Goal: Task Accomplishment & Management: Use online tool/utility

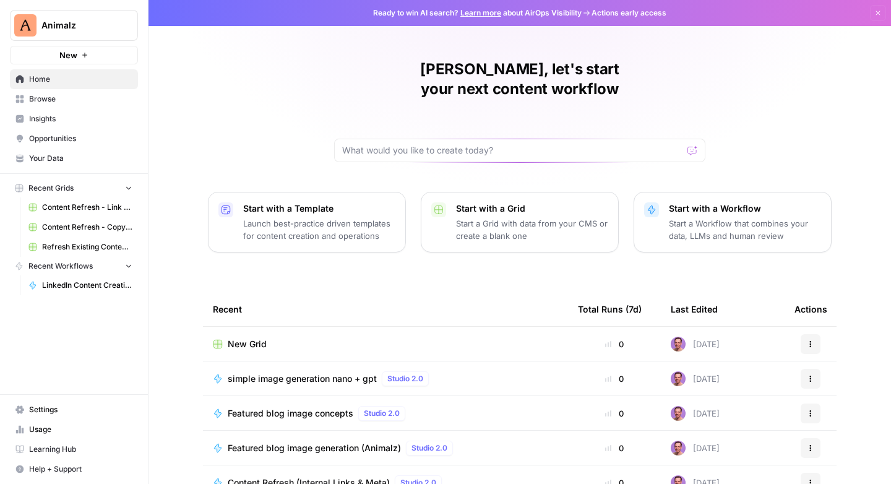
click at [38, 95] on span "Browse" at bounding box center [80, 98] width 103 height 11
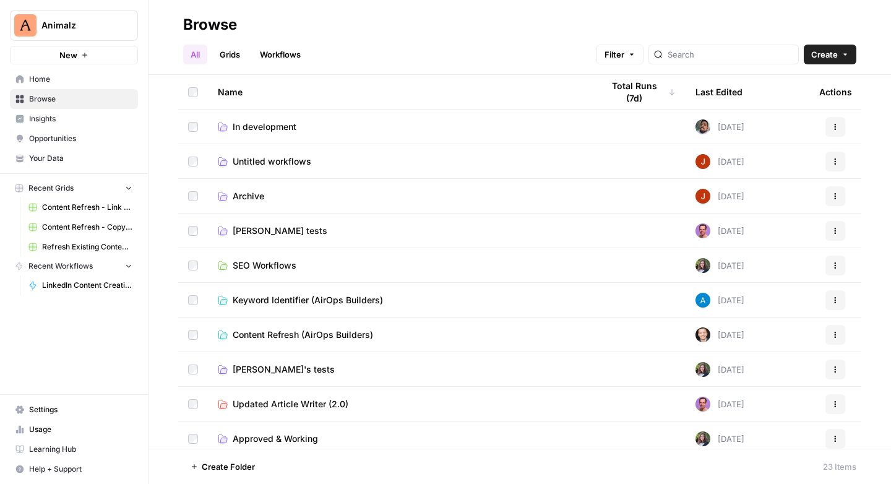
click at [285, 53] on link "Workflows" at bounding box center [281, 55] width 56 height 20
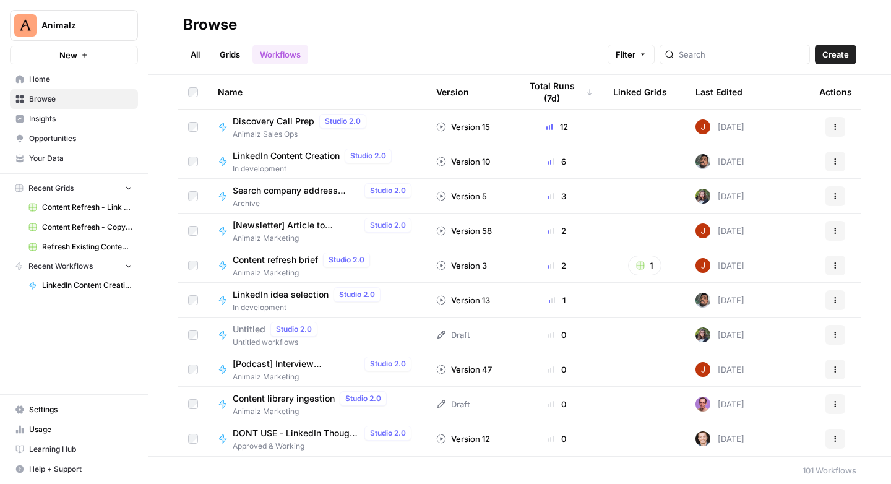
click at [317, 297] on span "LinkedIn idea selection" at bounding box center [281, 294] width 96 height 12
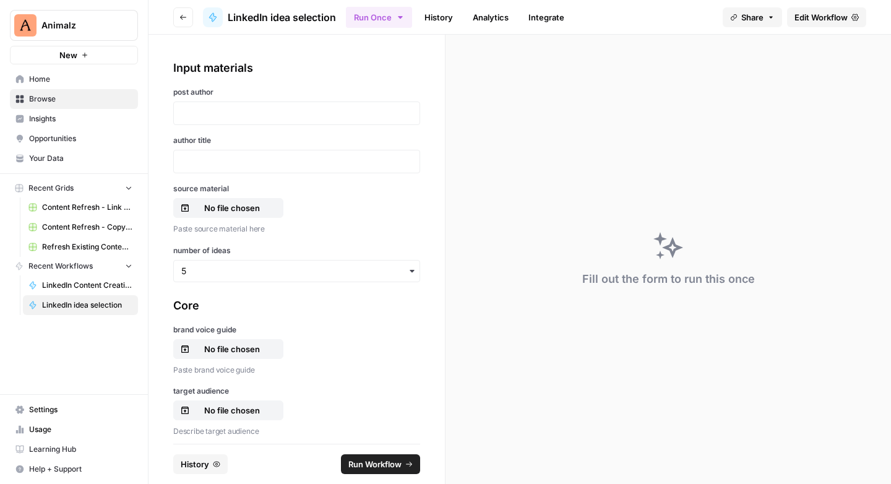
click at [825, 19] on span "Edit Workflow" at bounding box center [821, 17] width 53 height 12
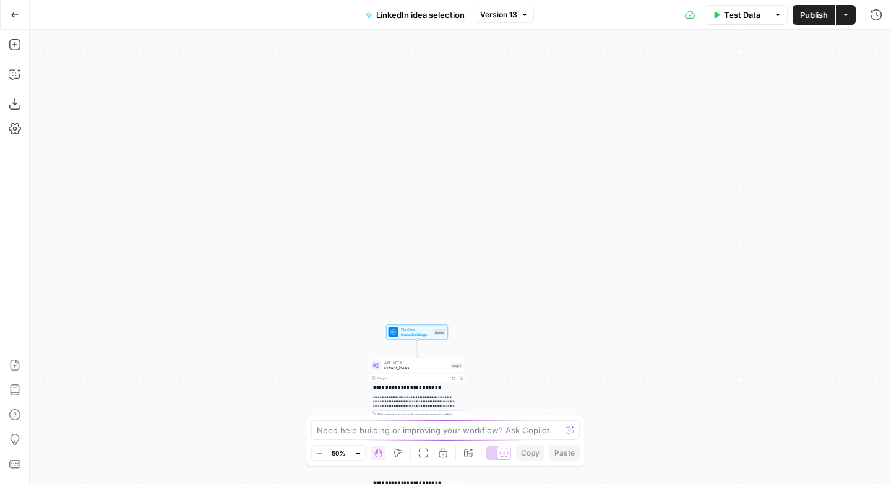
drag, startPoint x: 584, startPoint y: 153, endPoint x: 539, endPoint y: 110, distance: 62.6
click at [539, 110] on div "**********" at bounding box center [461, 257] width 862 height 454
click at [414, 331] on span "Input Settings" at bounding box center [416, 334] width 31 height 6
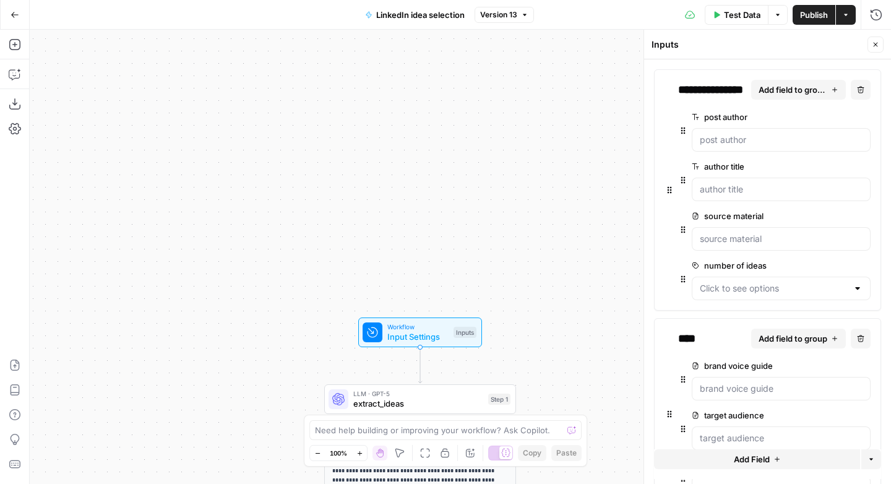
click at [822, 217] on span "edit field" at bounding box center [824, 216] width 27 height 10
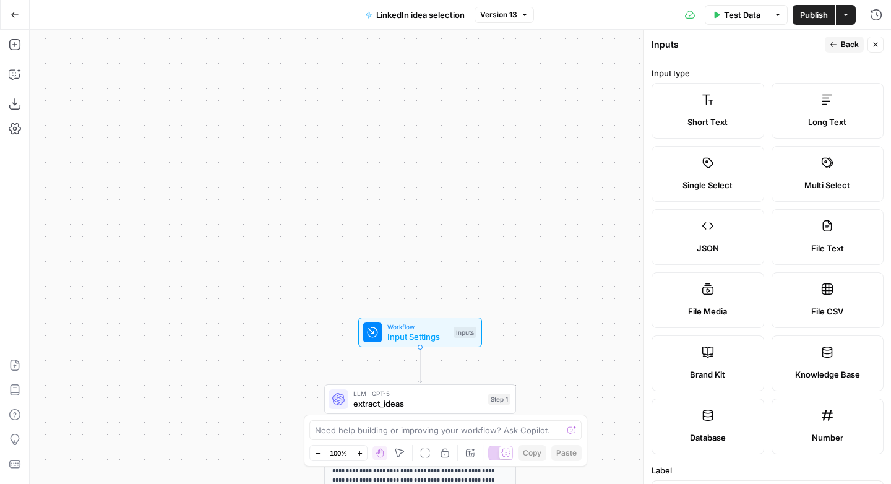
click at [826, 111] on label "Long Text" at bounding box center [828, 111] width 113 height 56
drag, startPoint x: 843, startPoint y: 41, endPoint x: 844, endPoint y: 50, distance: 8.1
click at [843, 41] on span "Back" at bounding box center [850, 44] width 18 height 11
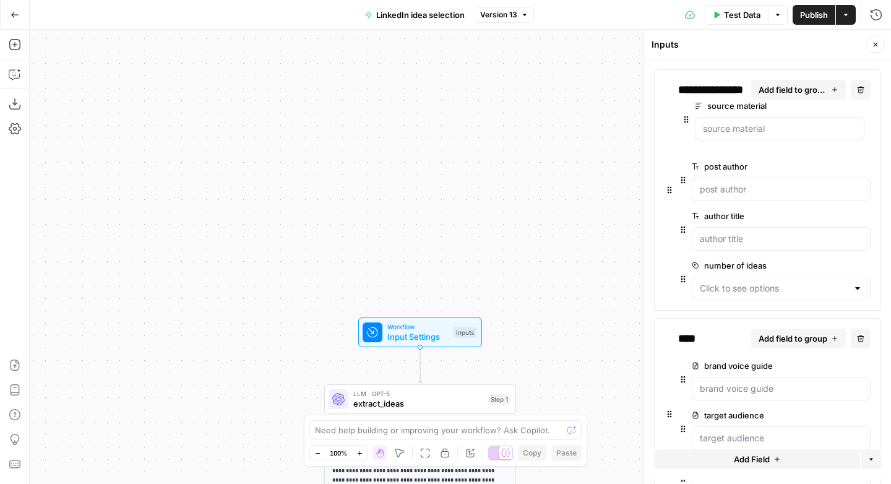
drag, startPoint x: 683, startPoint y: 229, endPoint x: 688, endPoint y: 115, distance: 114.0
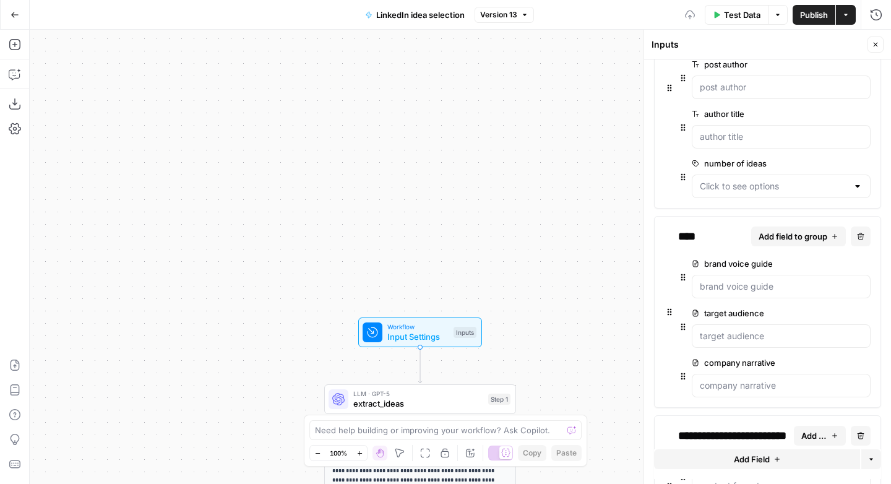
scroll to position [150, 0]
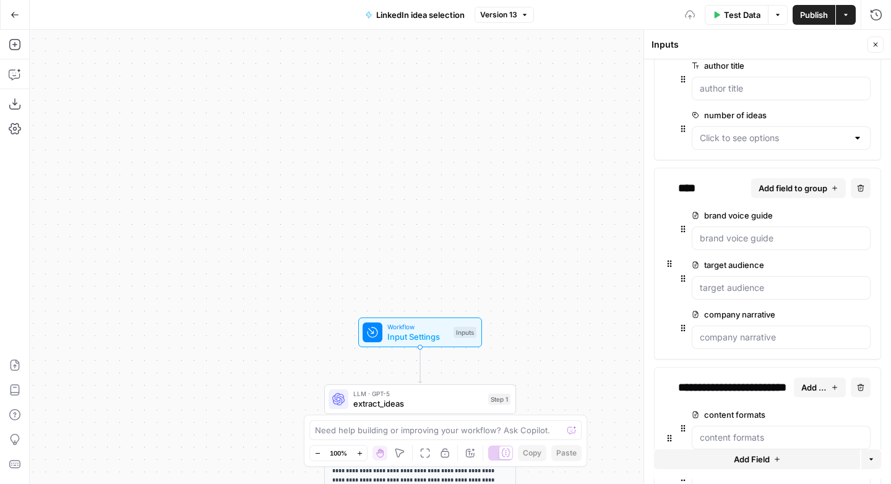
click at [811, 215] on span "edit field" at bounding box center [824, 215] width 27 height 10
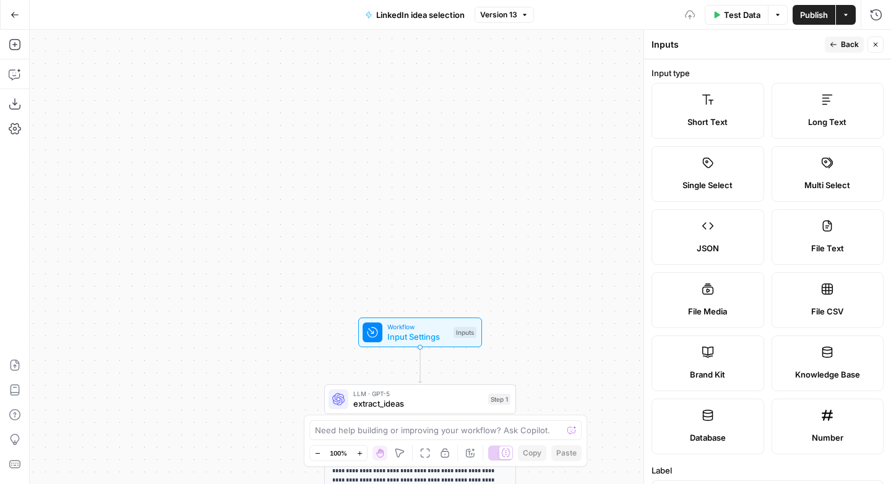
click at [822, 111] on label "Long Text" at bounding box center [828, 111] width 113 height 56
click at [848, 43] on span "Back" at bounding box center [850, 44] width 18 height 11
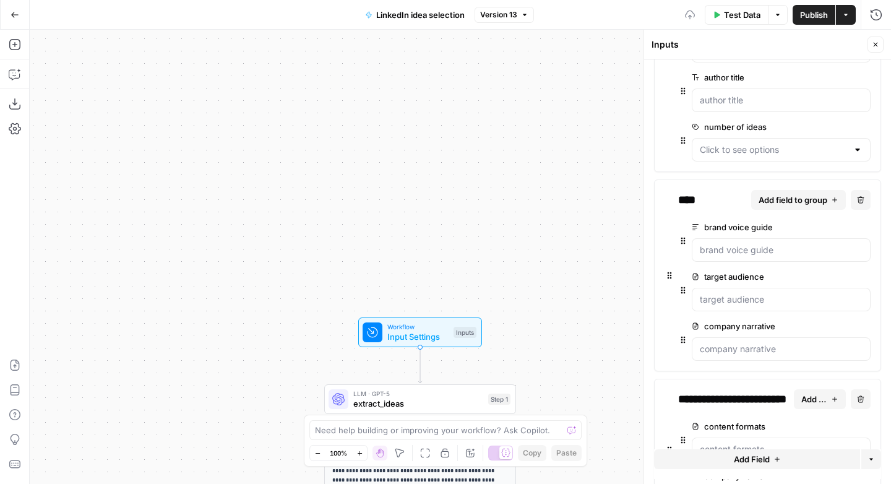
scroll to position [188, 0]
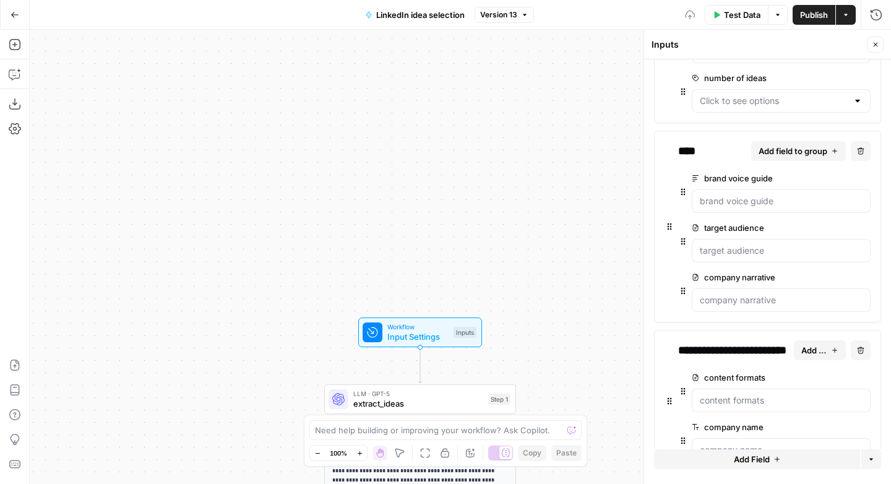
click at [811, 225] on span "edit field" at bounding box center [824, 228] width 27 height 10
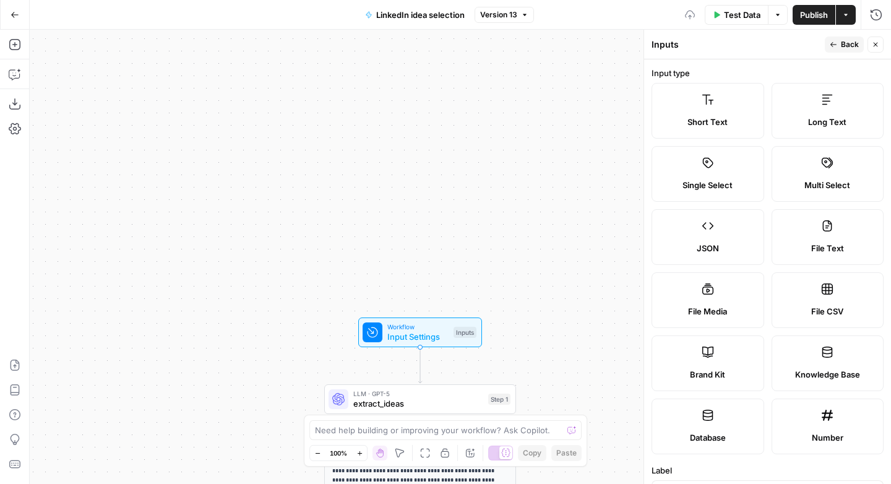
click at [820, 113] on label "Long Text" at bounding box center [828, 111] width 113 height 56
click at [845, 41] on span "Back" at bounding box center [850, 44] width 18 height 11
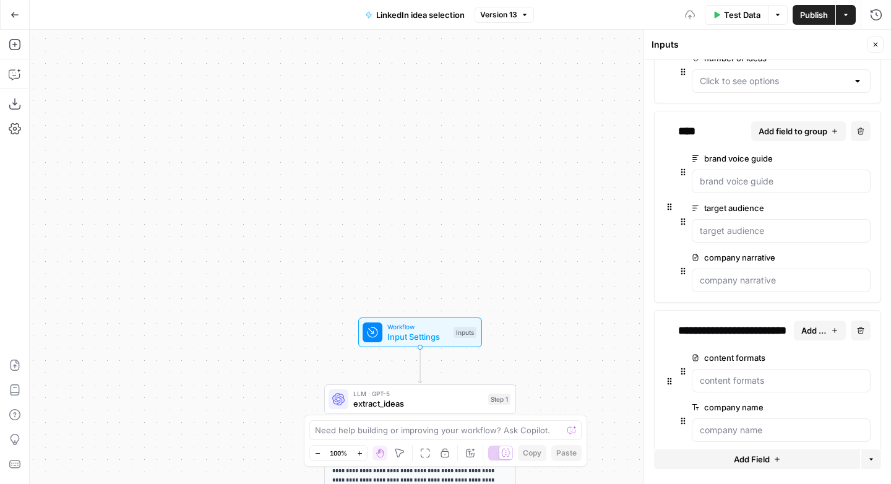
scroll to position [237, 0]
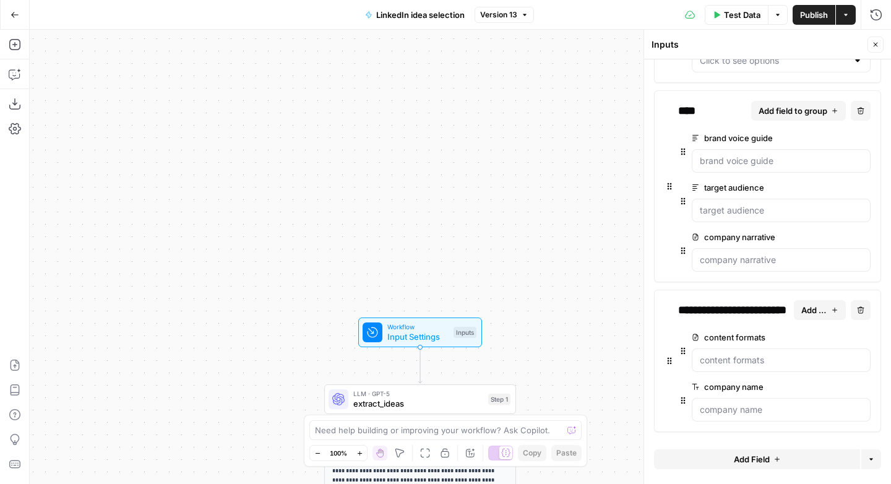
click at [820, 232] on span "edit field" at bounding box center [824, 237] width 27 height 10
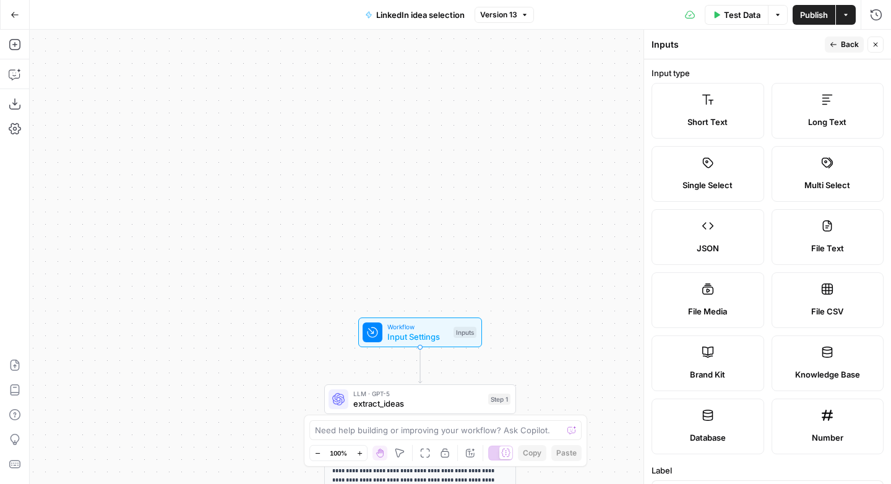
click at [813, 105] on label "Long Text" at bounding box center [828, 111] width 113 height 56
click at [841, 40] on span "Back" at bounding box center [850, 44] width 18 height 11
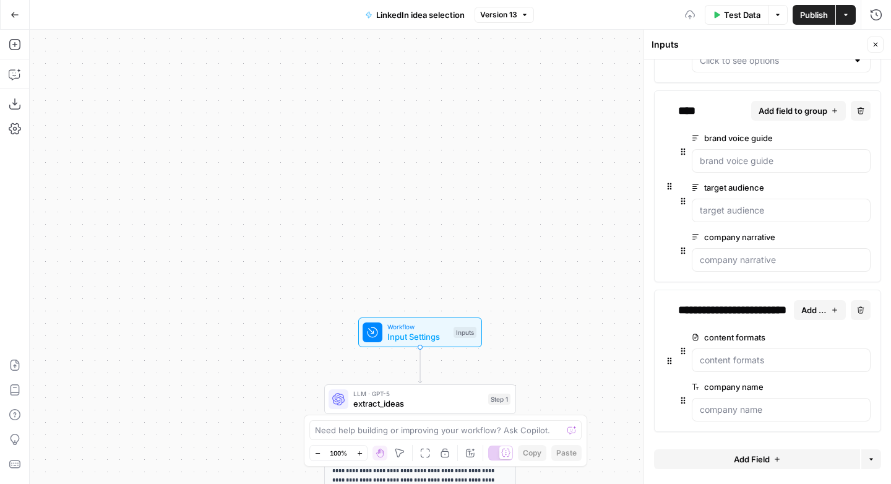
click at [837, 332] on span "edit field" at bounding box center [824, 337] width 27 height 10
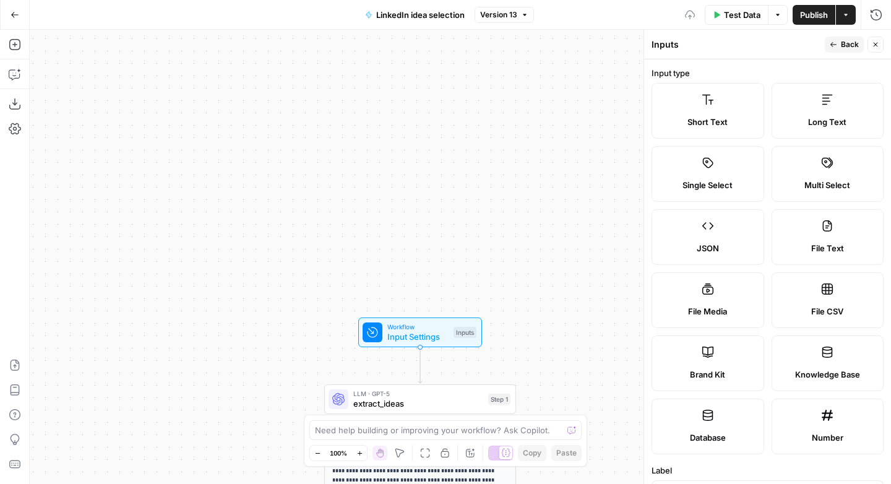
click at [821, 119] on span "Long Text" at bounding box center [828, 122] width 38 height 12
drag, startPoint x: 848, startPoint y: 47, endPoint x: 844, endPoint y: 54, distance: 7.5
click at [848, 47] on span "Back" at bounding box center [850, 44] width 18 height 11
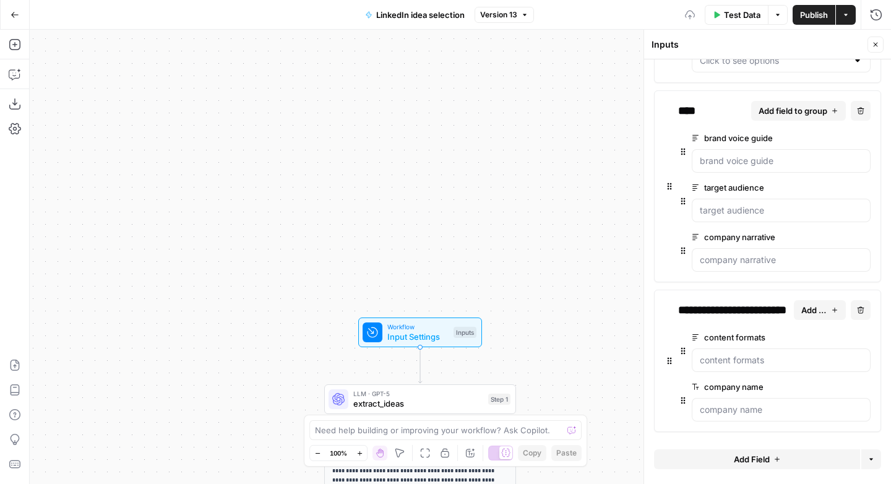
scroll to position [0, 0]
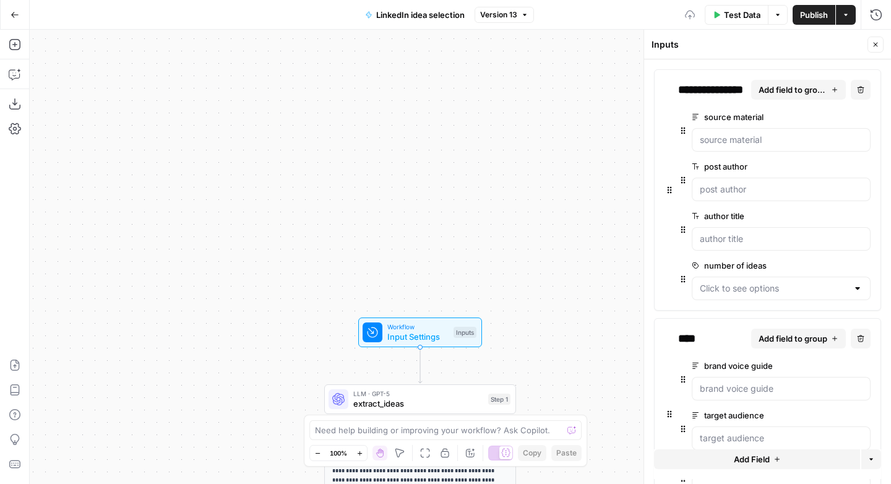
click at [810, 12] on span "Publish" at bounding box center [814, 15] width 28 height 12
click at [10, 106] on icon "button" at bounding box center [15, 104] width 12 height 12
click at [843, 16] on icon "button" at bounding box center [846, 14] width 7 height 7
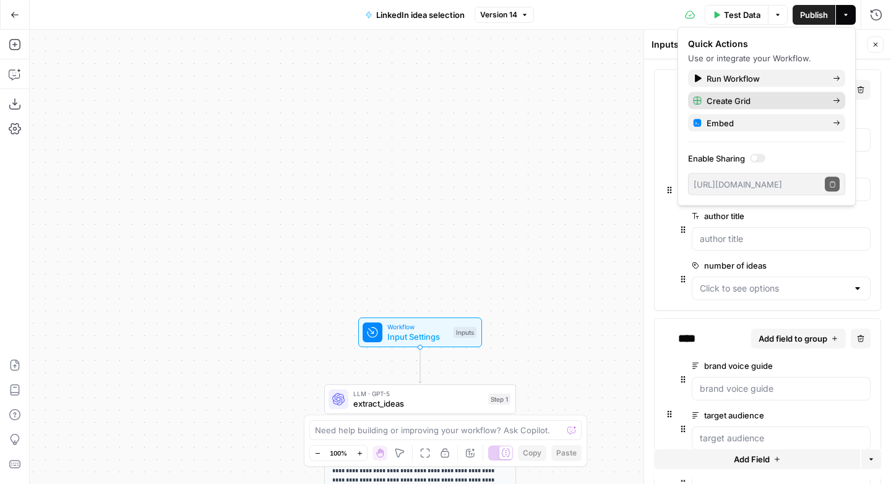
click at [729, 100] on span "Create Grid" at bounding box center [765, 101] width 116 height 12
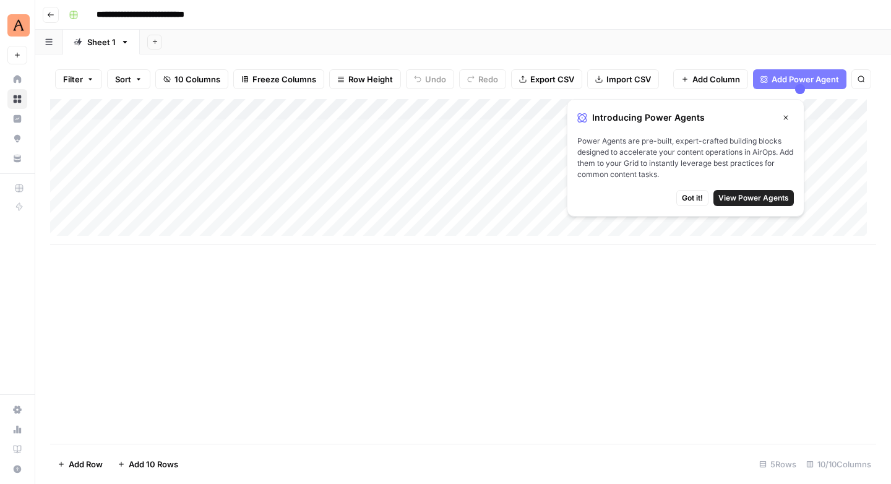
click at [696, 198] on span "Got it!" at bounding box center [692, 198] width 21 height 11
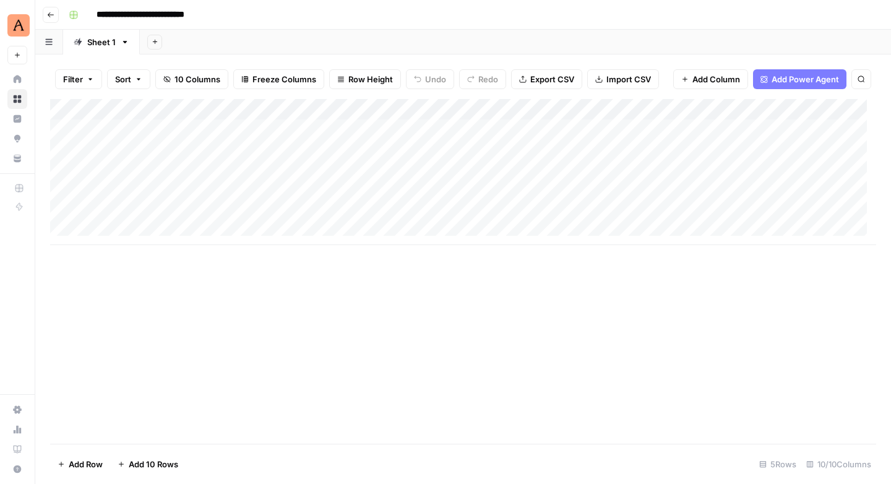
click at [123, 41] on icon "button" at bounding box center [125, 42] width 4 height 2
click at [168, 66] on span "Rename Sheet" at bounding box center [173, 65] width 59 height 12
type input "*"
type input "*****"
click at [125, 129] on div "Add Column" at bounding box center [463, 172] width 826 height 146
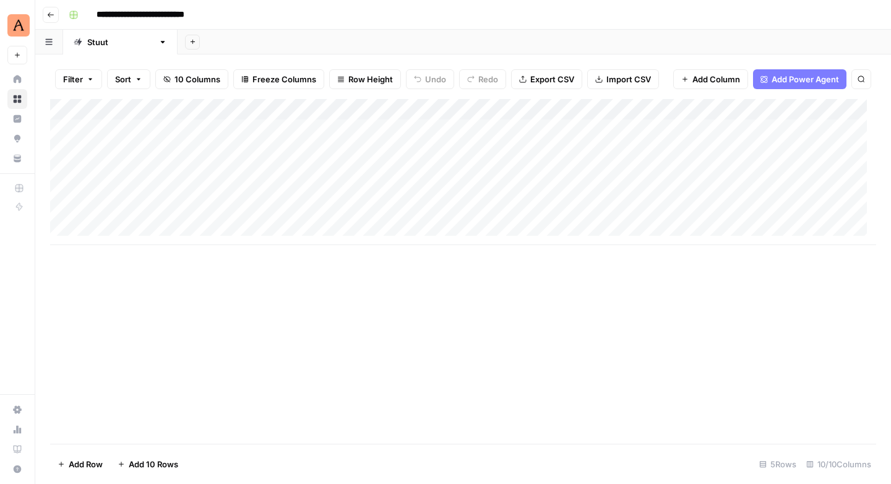
click at [125, 129] on div "Add Column" at bounding box center [463, 172] width 826 height 146
click at [339, 134] on div "Add Column" at bounding box center [463, 172] width 826 height 146
click at [175, 134] on div "Add Column" at bounding box center [463, 172] width 826 height 146
click at [674, 128] on div "Add Column" at bounding box center [463, 172] width 826 height 146
click at [705, 128] on div "Add Column" at bounding box center [463, 172] width 826 height 146
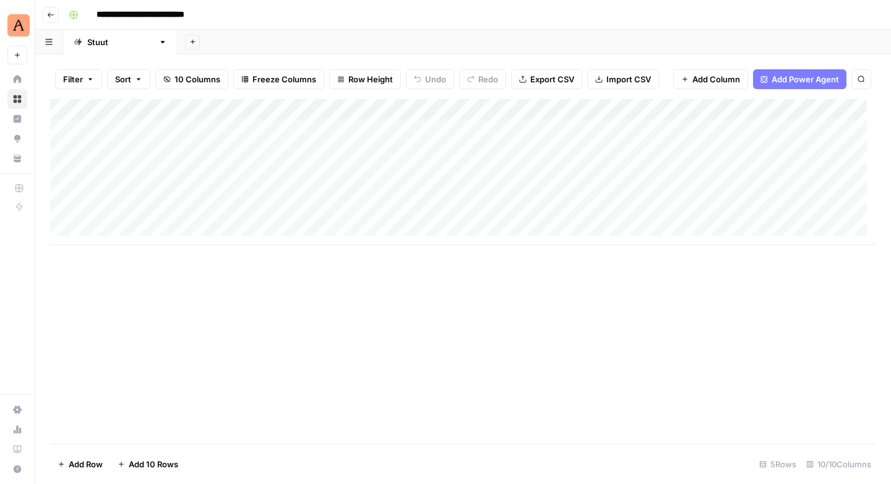
click at [584, 295] on div "Add Column" at bounding box center [463, 271] width 826 height 345
click at [359, 323] on div "Add Column" at bounding box center [463, 271] width 826 height 345
click at [158, 42] on icon "button" at bounding box center [162, 42] width 9 height 9
click at [225, 26] on header "**********" at bounding box center [463, 15] width 856 height 30
